Goal: Task Accomplishment & Management: Manage account settings

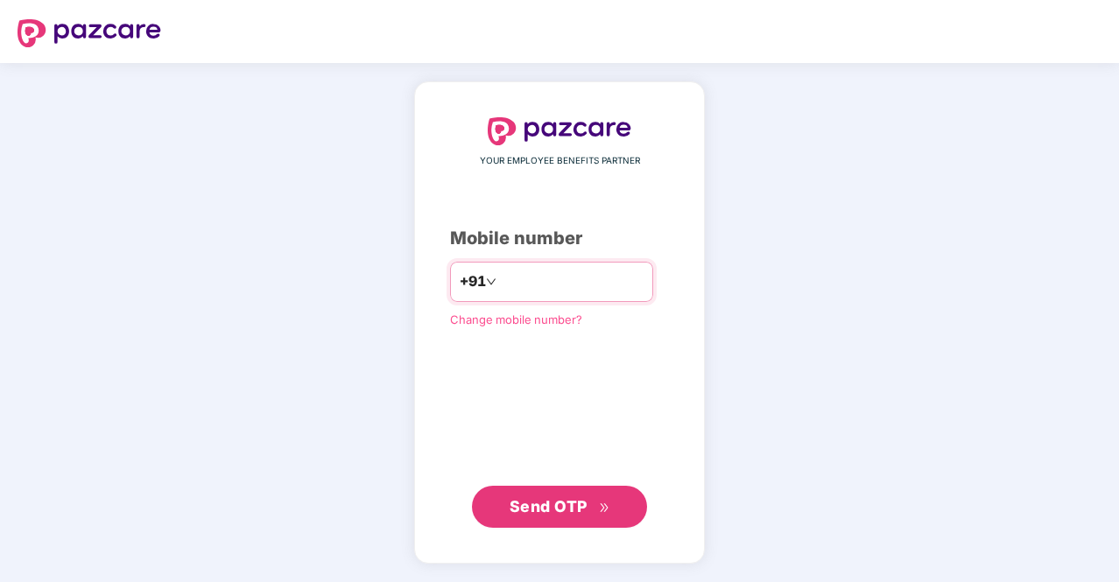
click at [509, 286] on input "number" at bounding box center [572, 282] width 144 height 28
type input "**********"
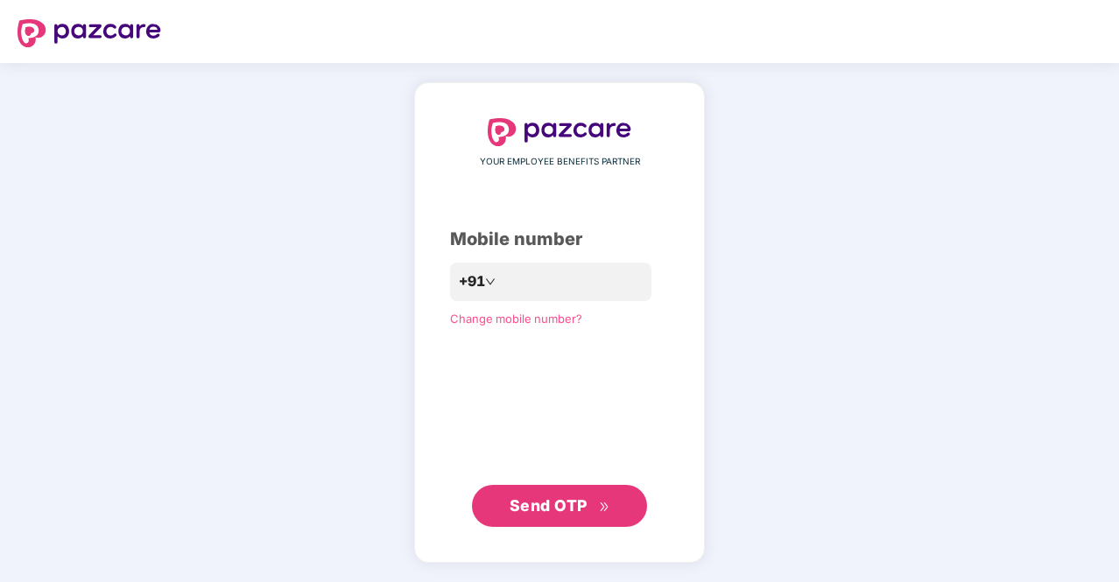
click at [569, 508] on span "Send OTP" at bounding box center [549, 506] width 78 height 18
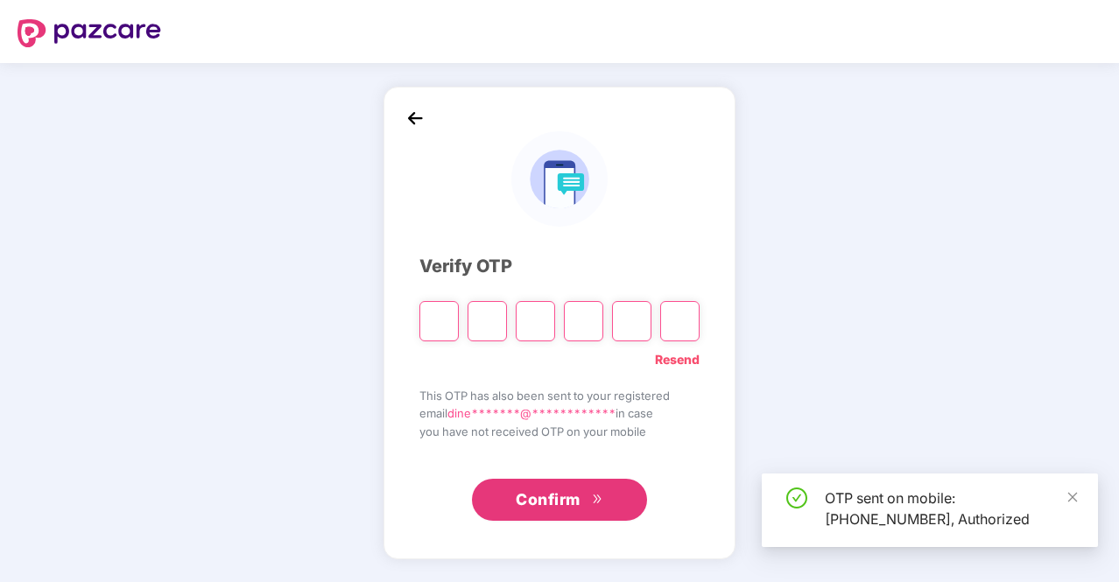
click at [445, 329] on input "Please enter verification code. Digit 1" at bounding box center [438, 321] width 39 height 40
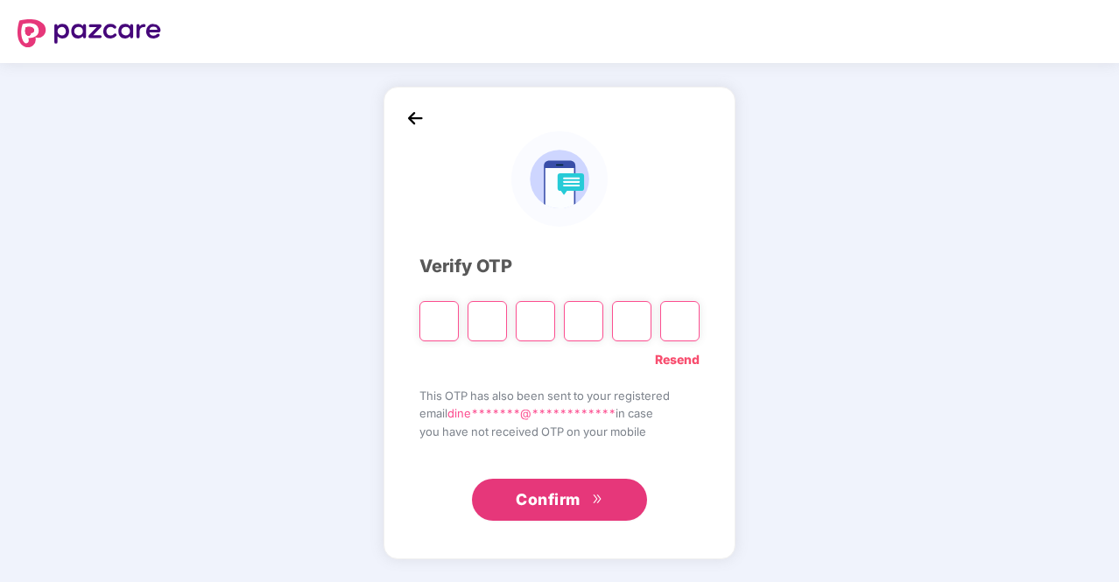
type input "*"
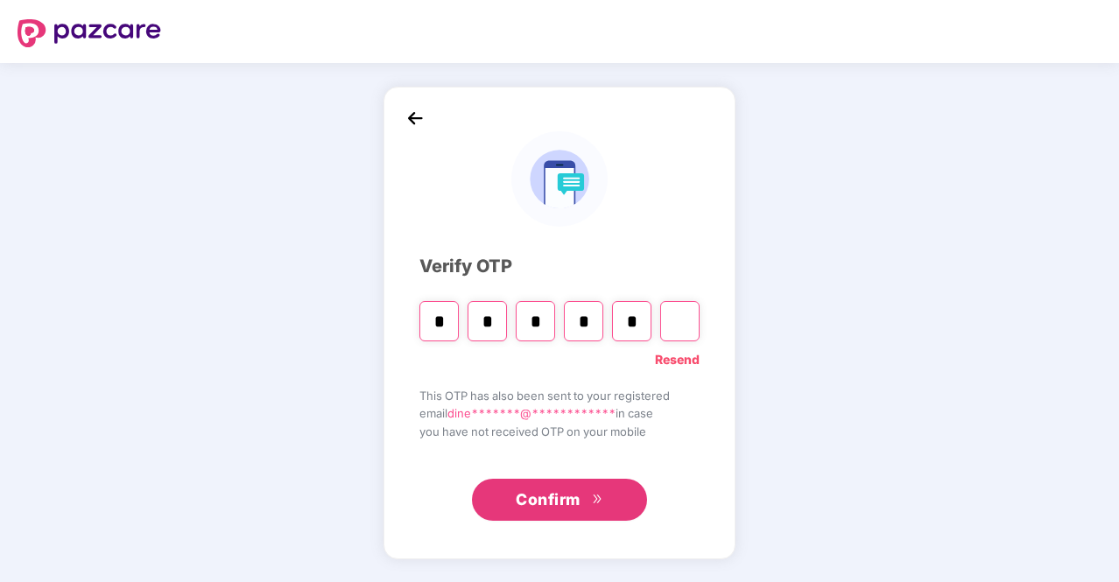
type input "*"
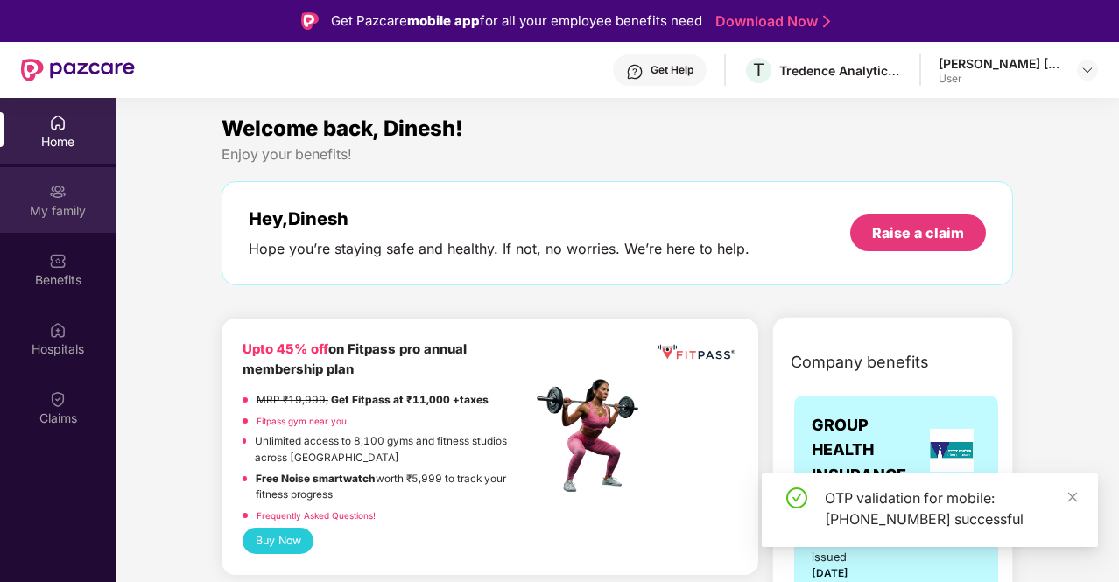
click at [65, 185] on img at bounding box center [58, 192] width 18 height 18
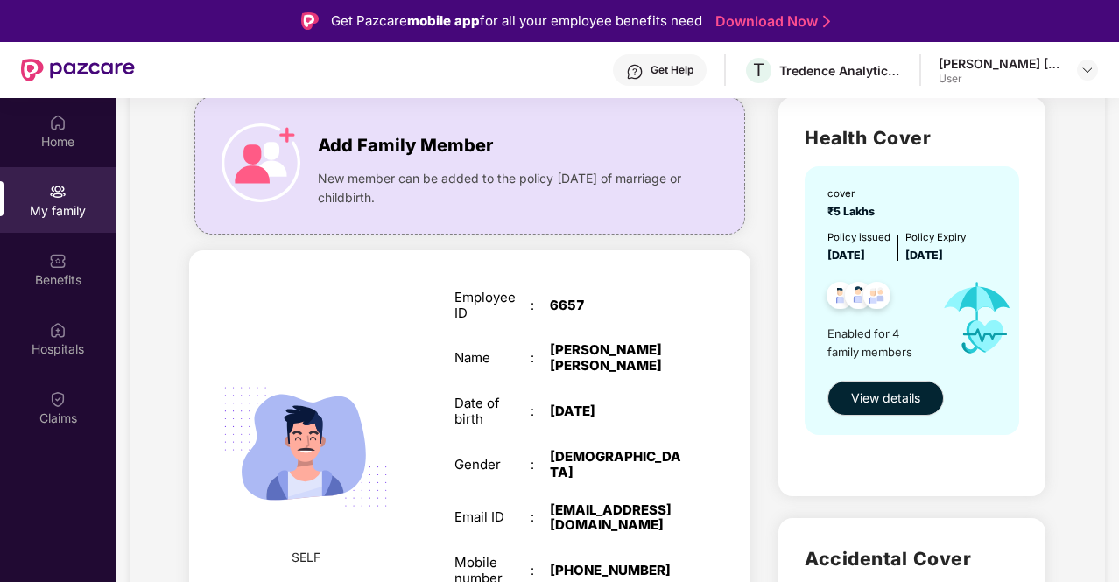
scroll to position [127, 0]
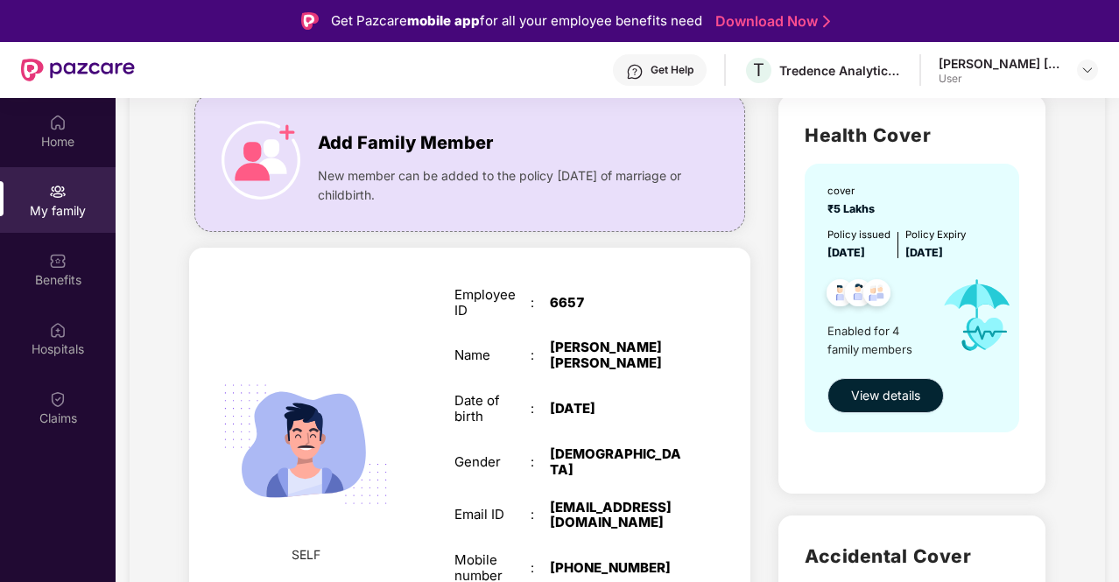
click at [869, 403] on span "View details" at bounding box center [885, 395] width 69 height 19
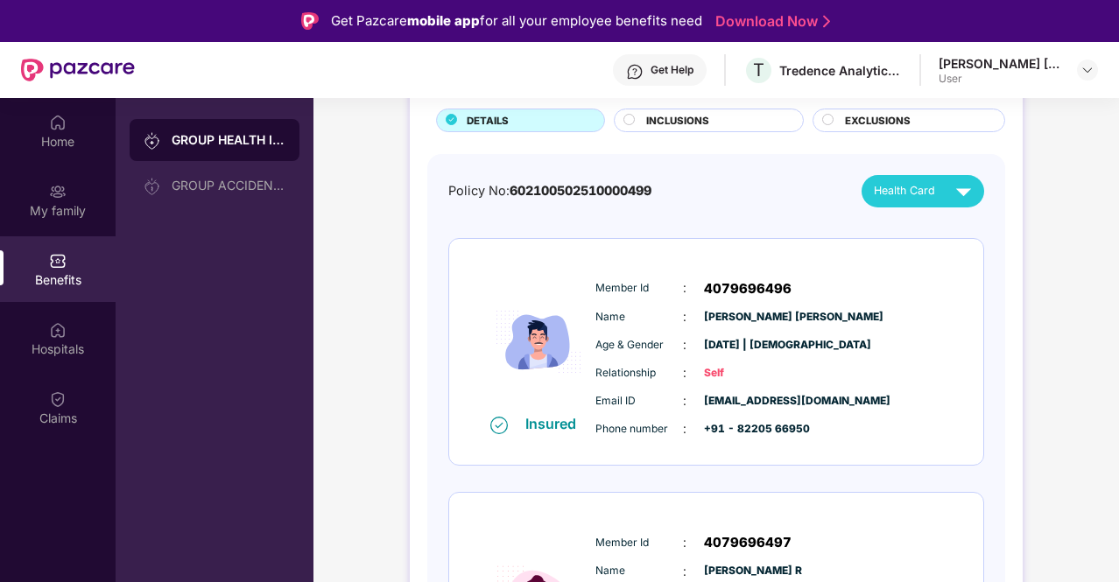
scroll to position [0, 0]
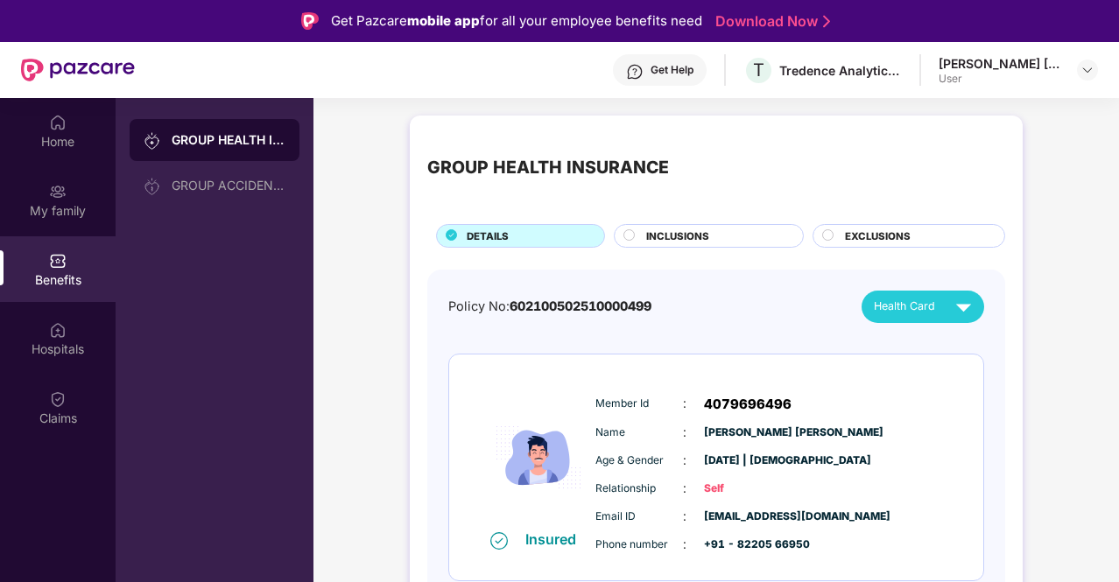
click at [749, 238] on div "INCLUSIONS" at bounding box center [716, 238] width 157 height 18
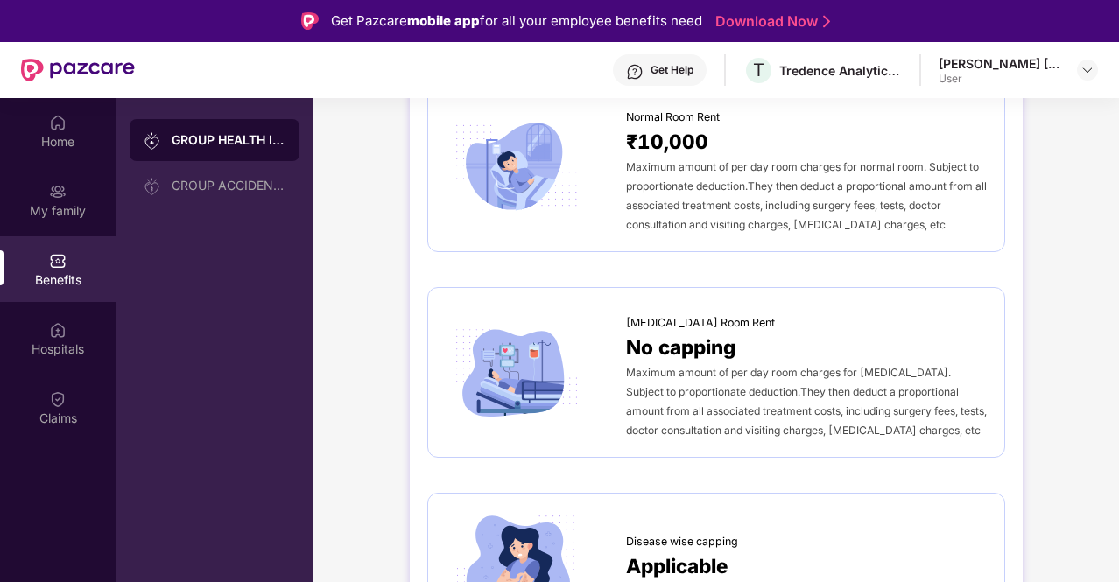
scroll to position [293, 0]
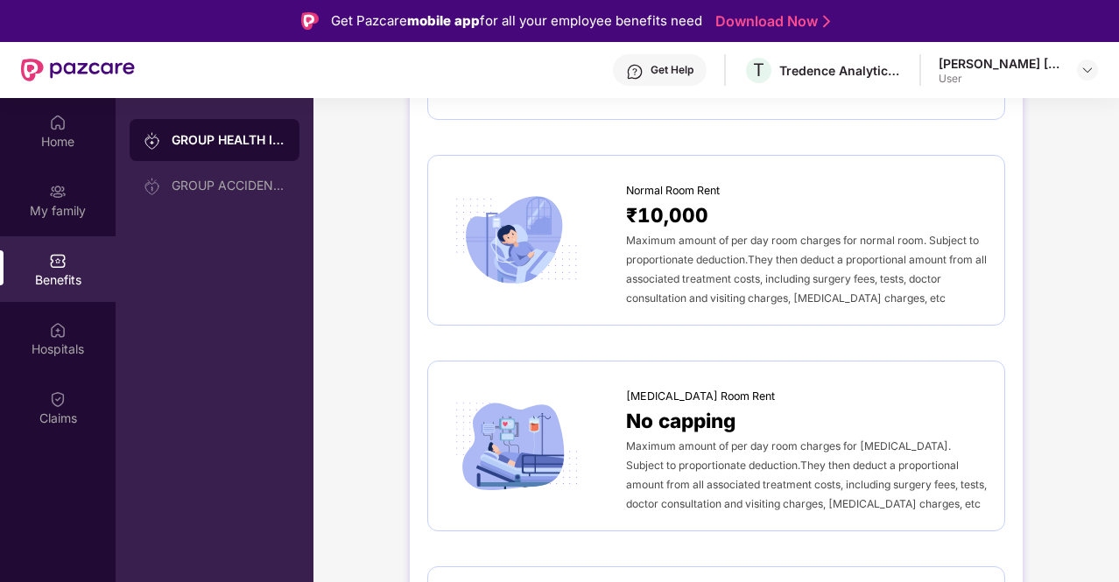
click at [688, 213] on span "₹10,000" at bounding box center [667, 215] width 82 height 31
click at [740, 227] on div "₹10,000" at bounding box center [806, 215] width 361 height 31
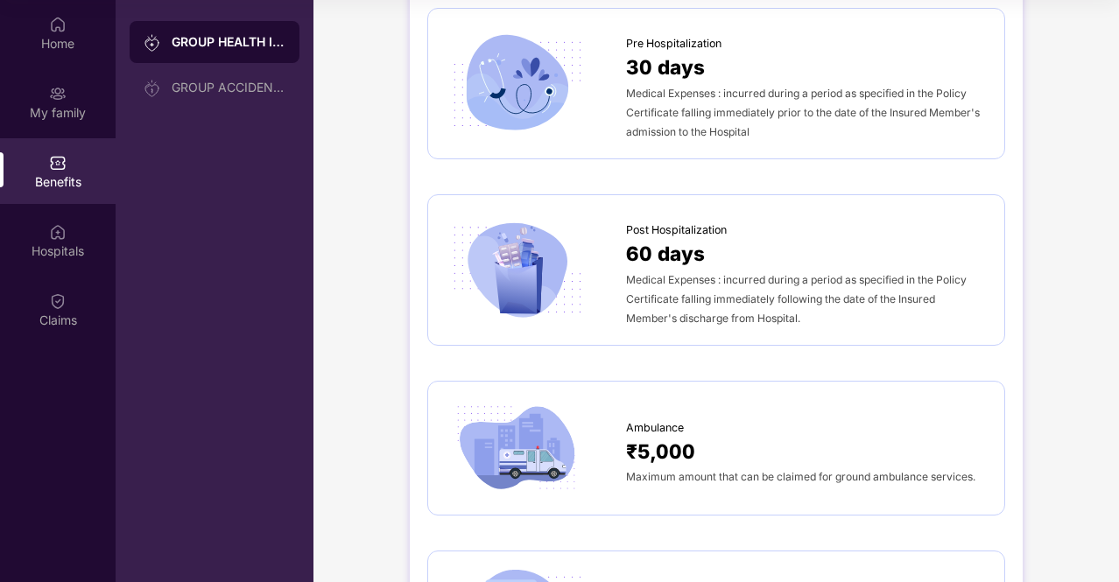
scroll to position [851, 0]
